Goal: Task Accomplishment & Management: Manage account settings

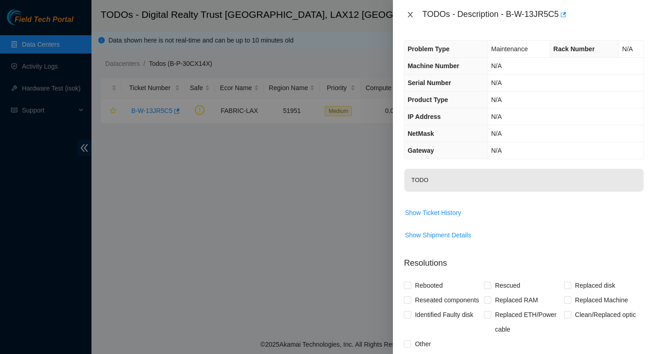
click at [410, 11] on icon "close" at bounding box center [410, 14] width 7 height 7
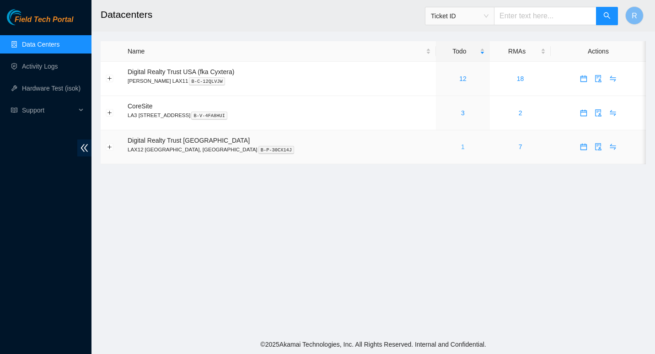
click at [461, 146] on link "1" at bounding box center [463, 146] width 4 height 7
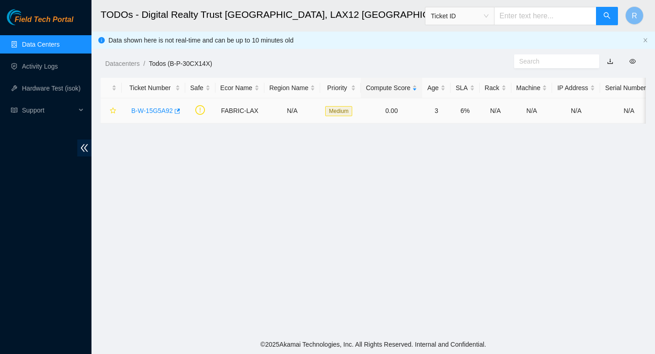
click at [158, 107] on link "B-W-15G5A92" at bounding box center [152, 110] width 42 height 7
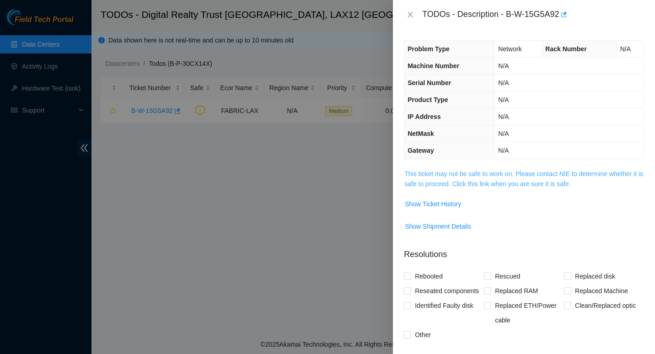
click at [418, 177] on link "This ticket may not be safe to work on. Please contact NIE to determine whether…" at bounding box center [523, 178] width 239 height 17
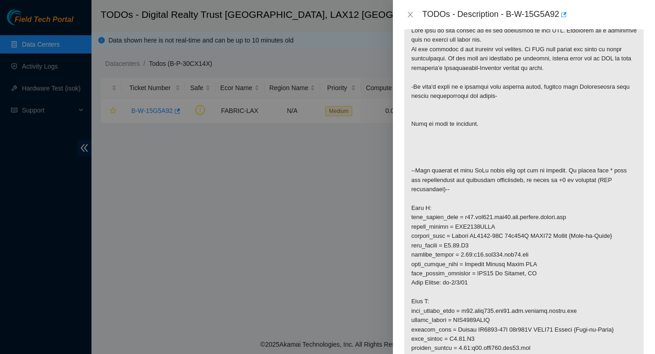
scroll to position [150, 0]
